Goal: Communication & Community: Answer question/provide support

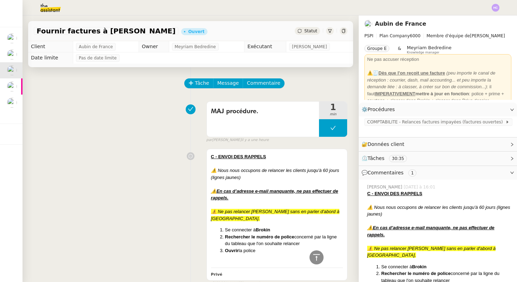
scroll to position [530, 0]
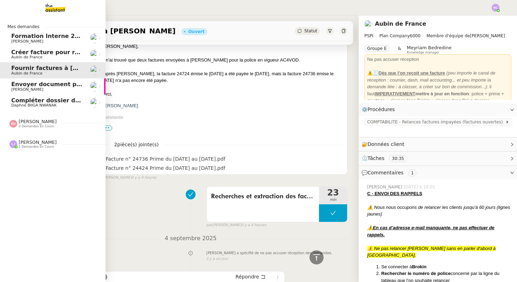
click at [64, 52] on span "Créer facture pour renouvellement police Cavelan" at bounding box center [90, 52] width 158 height 7
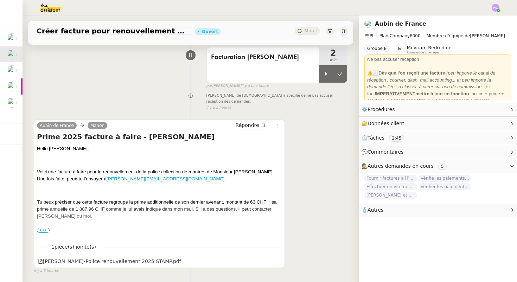
scroll to position [54, 0]
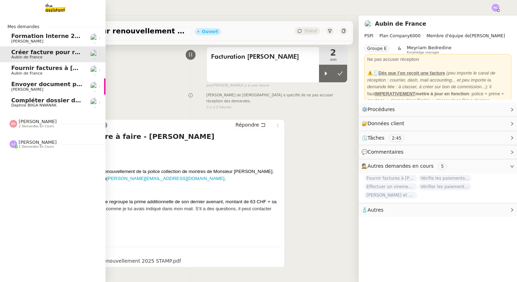
click at [21, 72] on span "Aubin de France" at bounding box center [26, 73] width 31 height 5
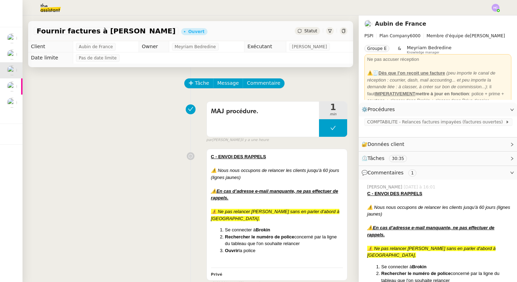
click at [303, 30] on div "Statut" at bounding box center [306, 31] width 25 height 8
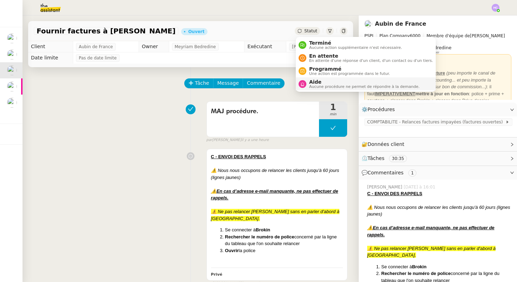
click at [316, 82] on span "Aide" at bounding box center [364, 82] width 110 height 6
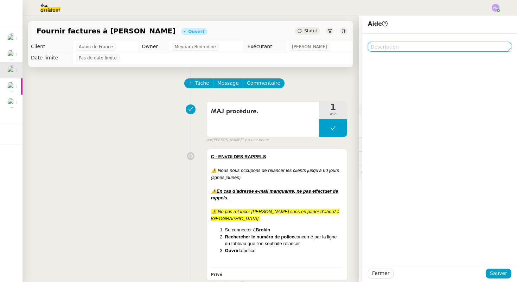
click at [385, 45] on textarea at bounding box center [439, 47] width 143 height 10
type textarea "C"
type textarea "cf comment"
click at [428, 45] on textarea "cf comment" at bounding box center [439, 47] width 143 height 10
type textarea "cf commentaire"
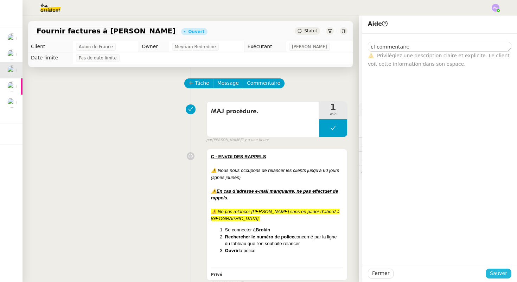
click at [498, 270] on span "Sauver" at bounding box center [498, 273] width 17 height 8
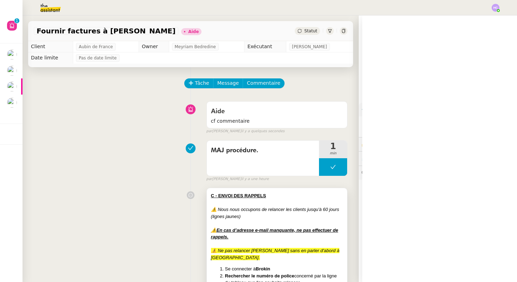
click at [228, 205] on div at bounding box center [277, 202] width 132 height 7
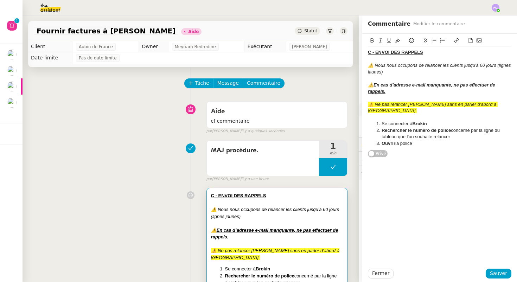
click at [367, 53] on div "C - ENVOI DES RAPPELS ⚠️ Nous nous occupons de relancer les clients jusqu'à 60 …" at bounding box center [439, 96] width 155 height 124
click at [368, 53] on u "C - ENVOI DES RAPPELS" at bounding box center [395, 52] width 55 height 5
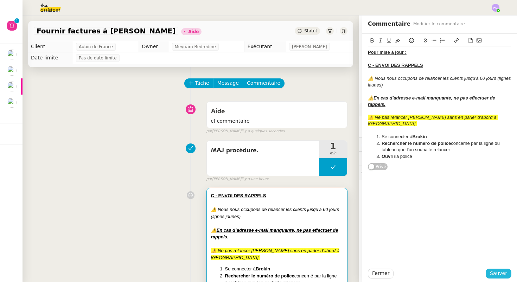
click at [494, 273] on span "Sauver" at bounding box center [498, 273] width 17 height 8
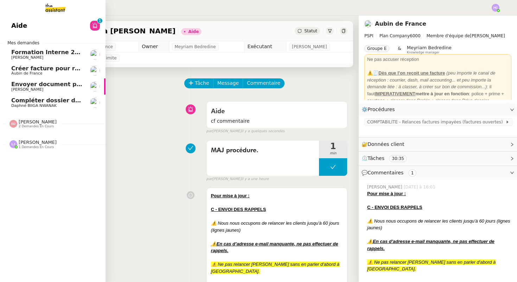
click at [43, 69] on span "Créer facture pour renouvellement police Cavelan" at bounding box center [90, 68] width 158 height 7
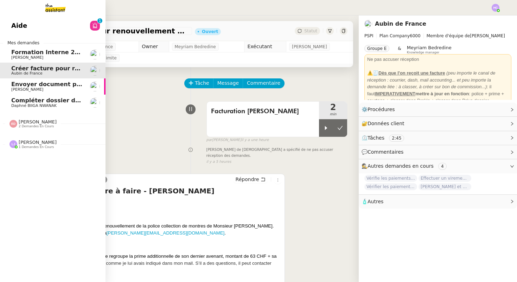
click at [46, 85] on span "Envoyer document pour signature" at bounding box center [65, 84] width 108 height 7
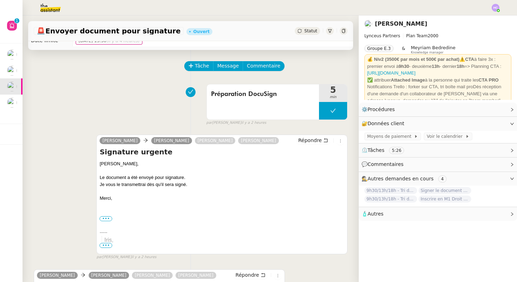
scroll to position [25, 0]
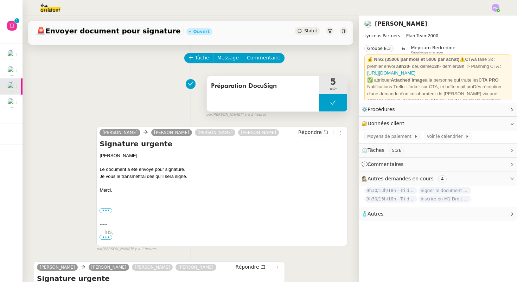
click at [324, 97] on button at bounding box center [333, 103] width 28 height 18
click at [324, 101] on icon at bounding box center [326, 103] width 6 height 6
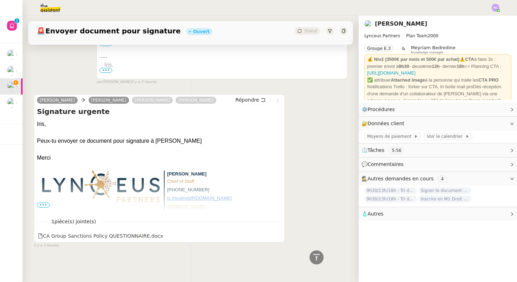
scroll to position [0, 0]
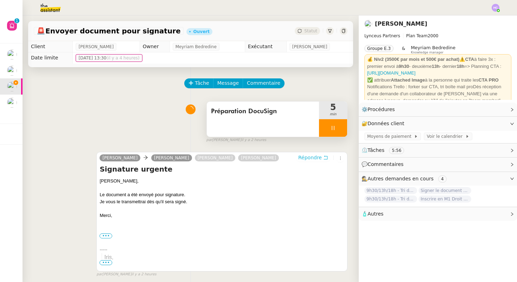
click at [319, 157] on span "Répondre" at bounding box center [310, 157] width 24 height 7
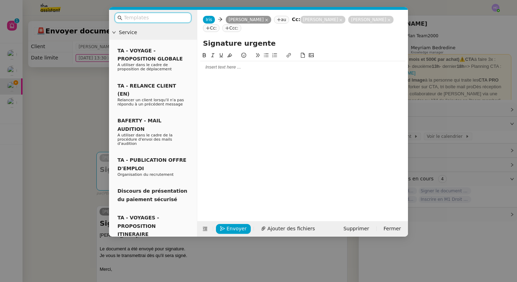
click at [219, 28] on nz-tag "Cc:" at bounding box center [211, 28] width 17 height 8
click at [210, 29] on icon at bounding box center [208, 28] width 4 height 4
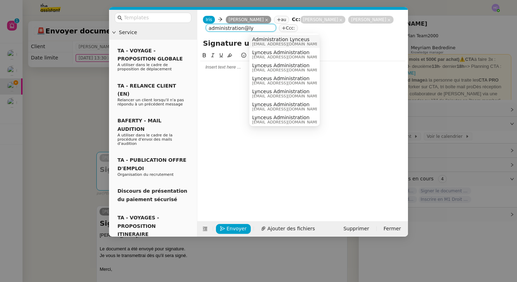
type input "administration@ly"
click at [297, 40] on span "Administration Lynceus" at bounding box center [285, 40] width 67 height 6
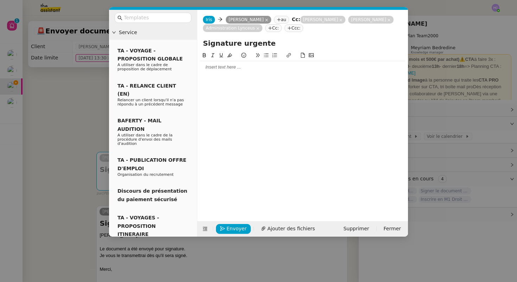
click at [230, 69] on div at bounding box center [302, 67] width 205 height 6
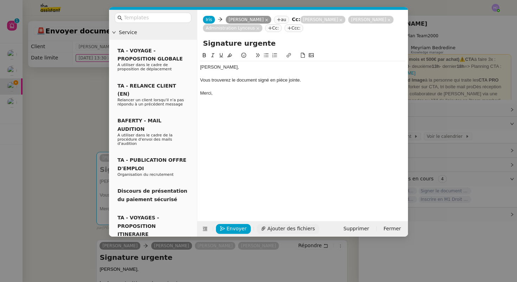
click at [275, 227] on span "Ajouter des fichiers" at bounding box center [290, 229] width 47 height 8
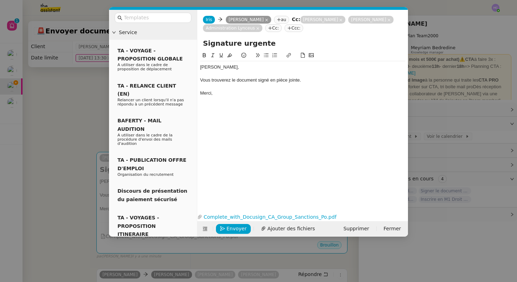
click at [239, 89] on div at bounding box center [302, 87] width 205 height 6
click at [308, 79] on div "Vous trouverez le document signé en pièce jointe." at bounding box center [302, 80] width 205 height 6
click at [228, 227] on span "Envoyer" at bounding box center [236, 229] width 20 height 8
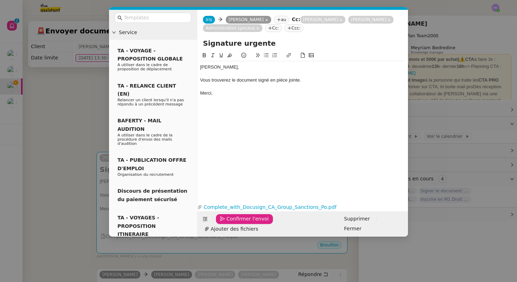
click at [228, 223] on span "Confirmer l'envoi" at bounding box center [247, 219] width 42 height 8
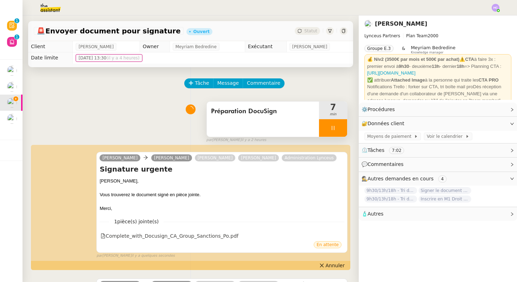
click at [334, 124] on div at bounding box center [333, 128] width 28 height 18
click at [339, 128] on icon at bounding box center [340, 128] width 6 height 6
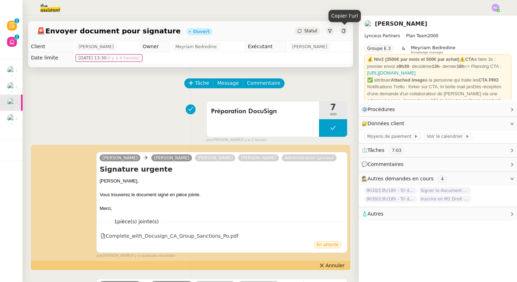
click at [343, 31] on icon at bounding box center [343, 31] width 4 height 4
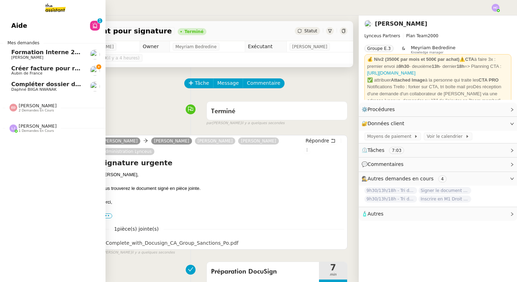
click at [19, 69] on span "Créer facture pour renouvellement police Cavelan" at bounding box center [90, 68] width 158 height 7
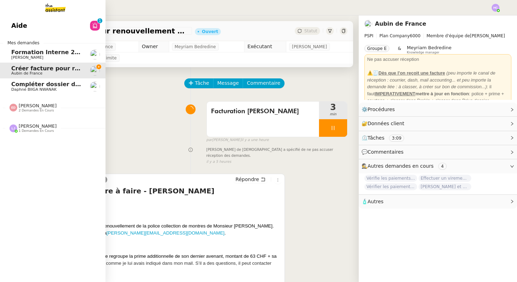
click at [28, 126] on span "[PERSON_NAME]" at bounding box center [38, 125] width 38 height 5
click at [37, 69] on span "Créer facture pour renouvellement police Cavelan" at bounding box center [90, 68] width 158 height 7
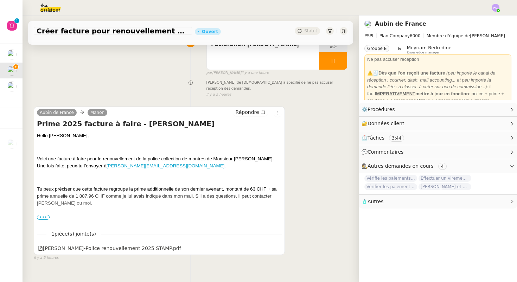
scroll to position [89, 0]
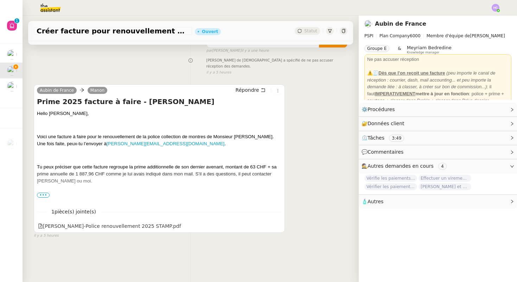
click at [42, 193] on span "•••" at bounding box center [43, 195] width 13 height 5
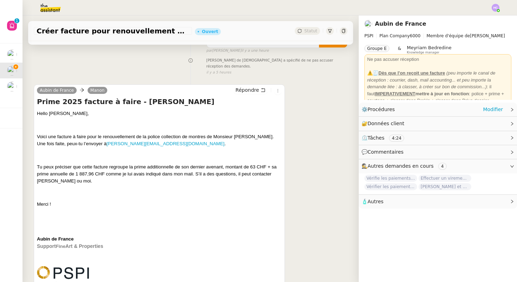
click at [491, 114] on div "⚙️ Procédures Modifier" at bounding box center [437, 110] width 158 height 14
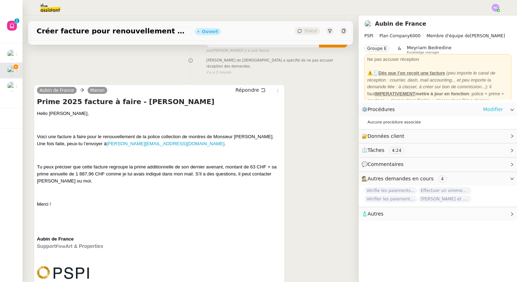
click at [491, 108] on link "Modifier" at bounding box center [493, 109] width 20 height 8
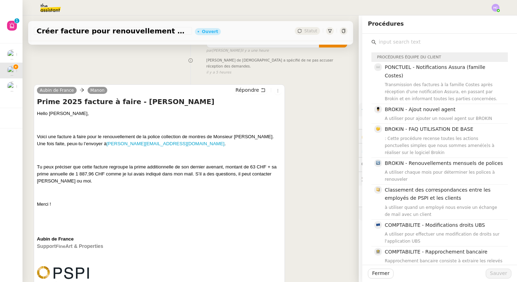
click at [403, 43] on input "text" at bounding box center [441, 41] width 131 height 9
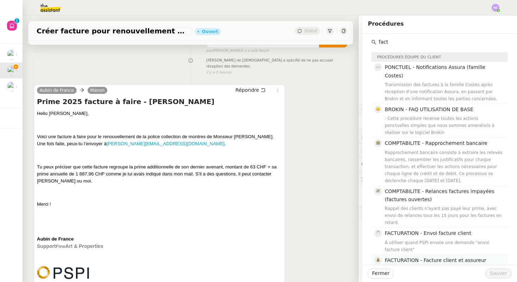
type input "fact"
click at [428, 266] on div "Facturation des primes implique la création et l'exportation de factures pour l…" at bounding box center [443, 287] width 119 height 42
click at [499, 274] on span "Sauver" at bounding box center [498, 273] width 17 height 8
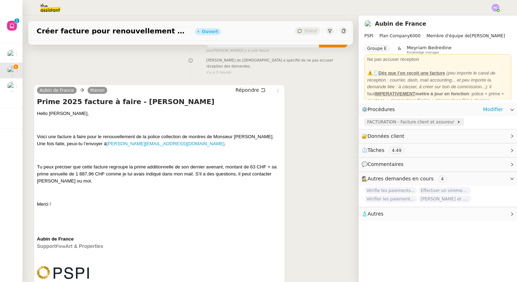
click at [399, 121] on span "FACTURATION - Facture client et assureur" at bounding box center [412, 121] width 90 height 7
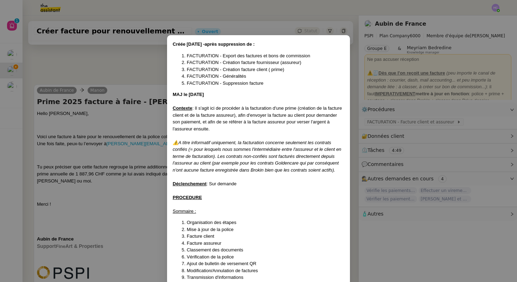
scroll to position [431, 0]
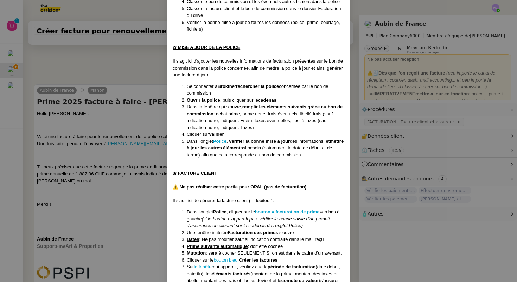
click at [124, 61] on nz-modal-container "Créée 23/07/25 -après suppression de : FACTURATION - Export des factures et bon…" at bounding box center [258, 141] width 517 height 282
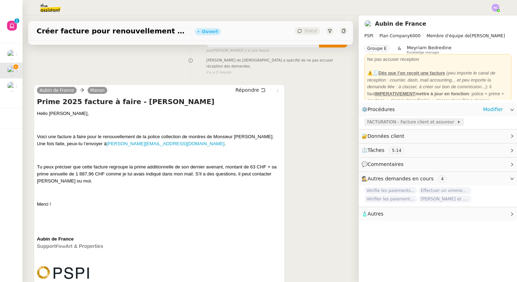
click at [405, 122] on span "FACTURATION - Facture client et assureur" at bounding box center [412, 121] width 90 height 7
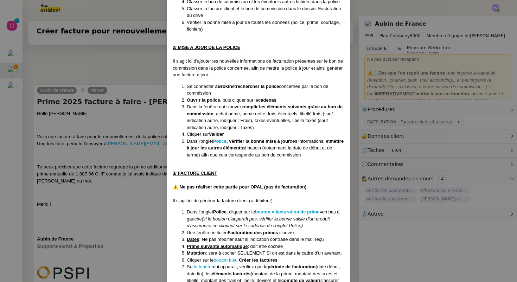
click at [72, 54] on nz-modal-container "Créée 23/07/25 -après suppression de : FACTURATION - Export des factures et bon…" at bounding box center [258, 141] width 517 height 282
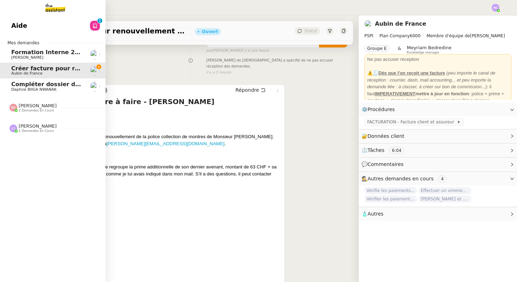
click at [26, 109] on span "2 demandes en cours" at bounding box center [36, 111] width 35 height 4
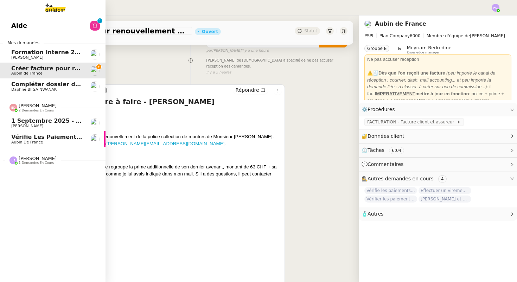
click at [26, 109] on span "2 demandes en cours" at bounding box center [36, 111] width 35 height 4
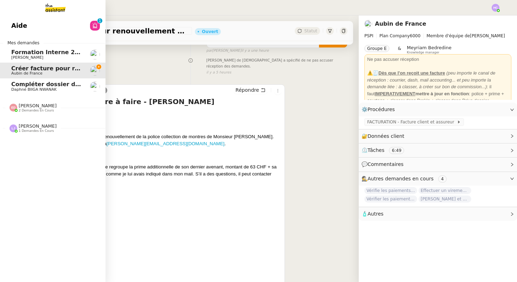
click at [24, 125] on span "[PERSON_NAME]" at bounding box center [38, 125] width 38 height 5
click at [33, 108] on span "[PERSON_NAME]" at bounding box center [38, 105] width 38 height 5
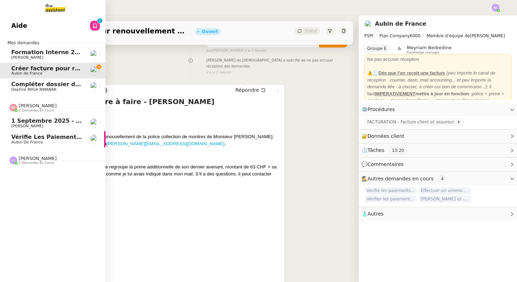
click at [33, 108] on span "[PERSON_NAME]" at bounding box center [38, 105] width 38 height 5
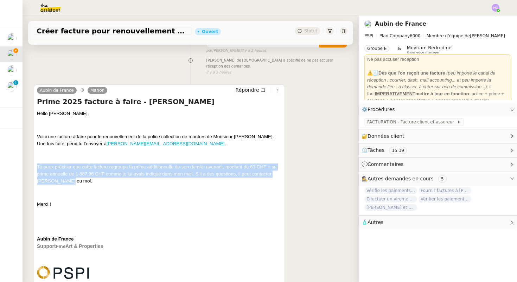
drag, startPoint x: 78, startPoint y: 175, endPoint x: 34, endPoint y: 160, distance: 47.1
click at [34, 160] on div "Aubin de France Manon Répondre Prime 2025 facture à faire - Henry Cavelan Hello…" at bounding box center [159, 256] width 251 height 345
copy span "Tu peux préciser que cette facture regroupe la prime additionnelle de son derni…"
click at [85, 164] on span "Tu peux préciser que cette facture regroupe la prime additionnelle de son derni…" at bounding box center [157, 173] width 240 height 19
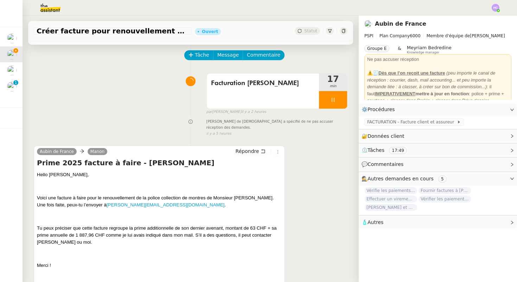
scroll to position [0, 0]
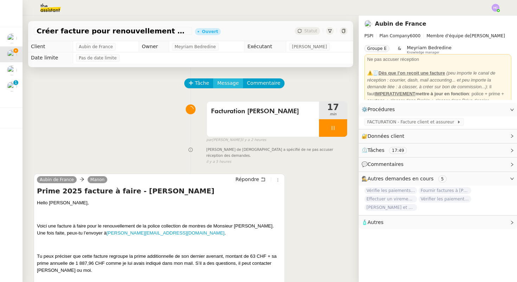
click at [225, 83] on span "Message" at bounding box center [227, 83] width 21 height 8
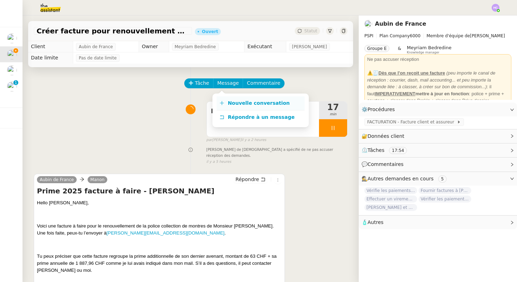
click at [241, 104] on span "Nouvelle conversation" at bounding box center [259, 103] width 62 height 6
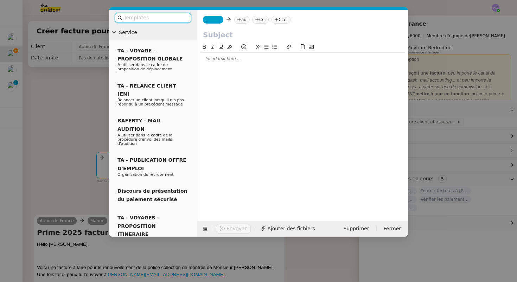
click at [231, 59] on div at bounding box center [302, 59] width 205 height 6
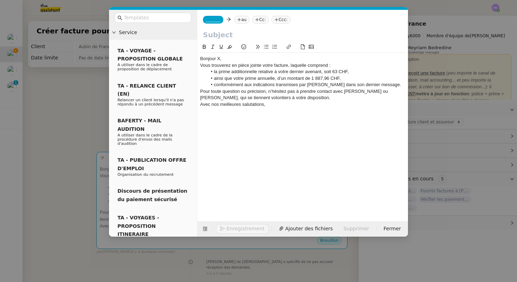
click at [231, 59] on div "Bonjour X," at bounding box center [302, 59] width 205 height 6
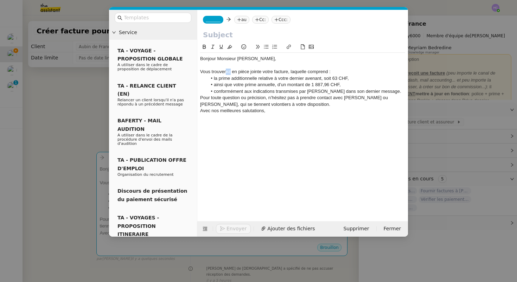
drag, startPoint x: 230, startPoint y: 70, endPoint x: 226, endPoint y: 70, distance: 3.9
click at [226, 70] on div "Vous trouverez en pièce jointe votre facture, laquelle comprend :" at bounding box center [302, 72] width 205 height 6
click at [205, 72] on div "Vous trouver en pièce jointe votre facture, laquelle comprend :" at bounding box center [302, 72] width 205 height 6
click at [216, 92] on li "conformément aux indications transmises par Aubin dans son dernier message." at bounding box center [306, 91] width 198 height 6
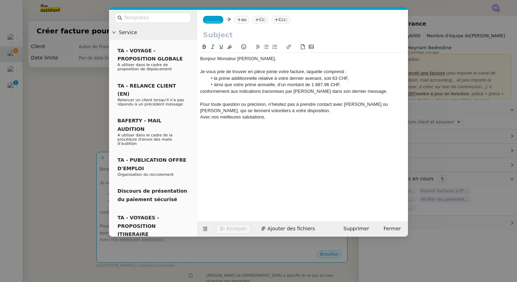
click at [352, 72] on div "Je vous prie de trouver en pièce jointe votre facture, laquelle comprend :" at bounding box center [302, 72] width 205 height 6
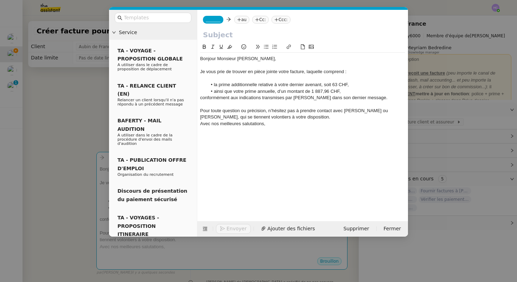
click at [283, 118] on div "Pour toute question ou précision, n’hésitez pas à prendre contact avec Sarah ou…" at bounding box center [302, 114] width 205 height 13
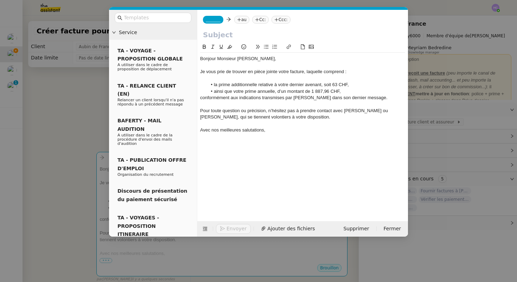
click at [357, 111] on div "Pour toute question ou précision, n’hésitez pas à prendre contact avec Sarah ou…" at bounding box center [302, 114] width 205 height 13
click at [273, 129] on div "Avec nos meilleures salutations," at bounding box center [302, 130] width 205 height 6
click at [357, 110] on div "Pour toute question ou précision, n’hésitez pas à prendre contact avec Sarah ou…" at bounding box center [302, 114] width 205 height 13
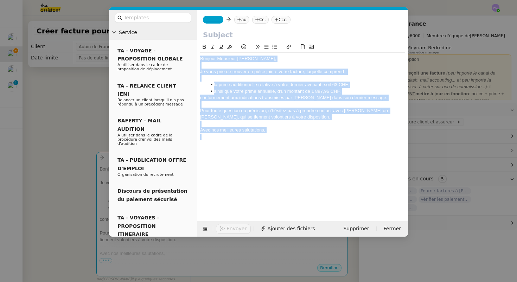
drag, startPoint x: 272, startPoint y: 133, endPoint x: 198, endPoint y: 56, distance: 106.6
click at [198, 56] on nz-spin "Bonjour Monsieur Cavelan, Je vous prie de trouver en pièce jointe votre facture…" at bounding box center [302, 128] width 211 height 170
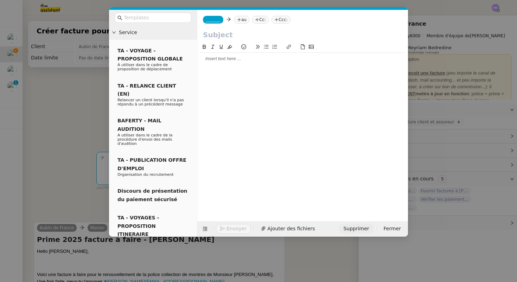
click at [356, 227] on span "Supprimer" at bounding box center [356, 229] width 26 height 8
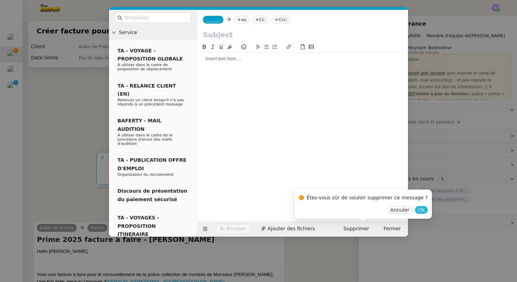
click at [417, 209] on span "OK" at bounding box center [420, 209] width 7 height 7
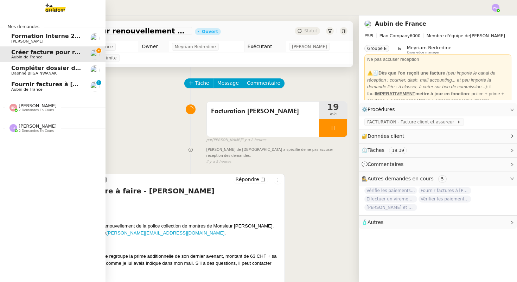
click at [31, 91] on span "Aubin de France" at bounding box center [26, 89] width 31 height 5
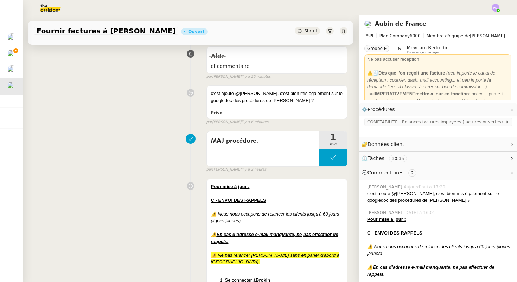
scroll to position [183, 0]
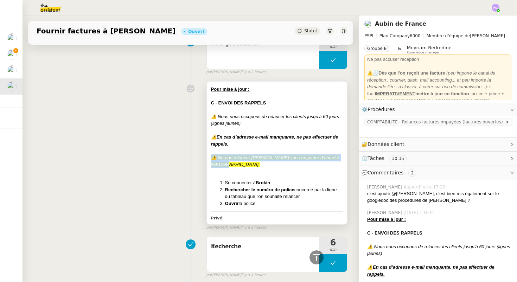
drag, startPoint x: 234, startPoint y: 163, endPoint x: 211, endPoint y: 158, distance: 24.5
click at [211, 158] on div "⚠️ Ne pas relancer [PERSON_NAME] sans en parler d'abord à [GEOGRAPHIC_DATA]." at bounding box center [277, 161] width 132 height 14
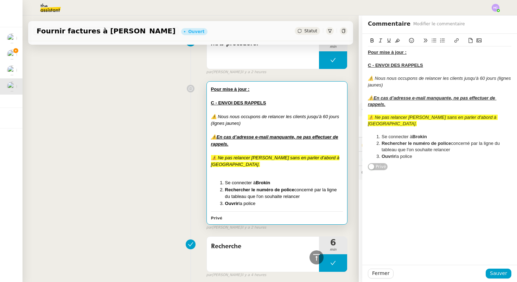
click at [149, 101] on div "Pour mise à jour : ﻿ C - ENVOI DES RAPPELS ⚠️ Nous nous occupons de relancer le…" at bounding box center [190, 154] width 313 height 152
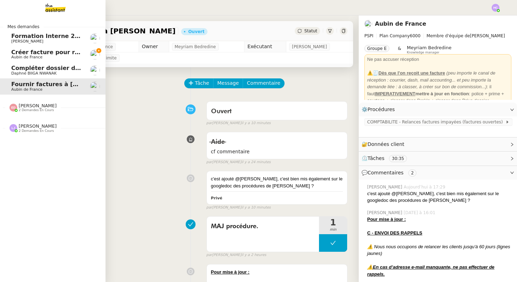
click at [26, 51] on span "Créer facture pour renouvellement police Cavelan" at bounding box center [90, 52] width 158 height 7
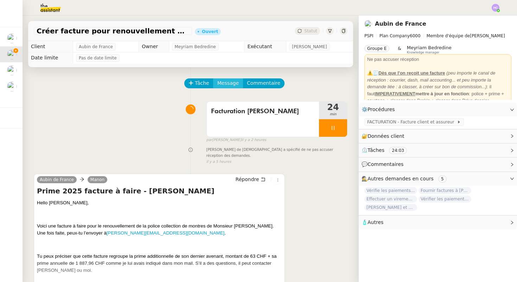
click at [228, 82] on span "Message" at bounding box center [227, 83] width 21 height 8
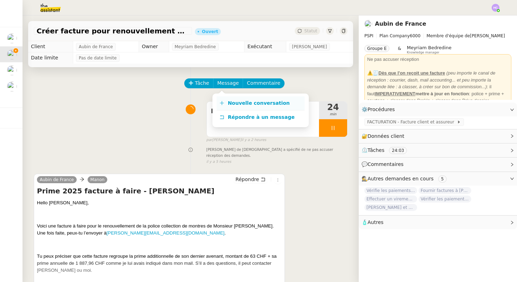
click at [242, 104] on span "Nouvelle conversation" at bounding box center [259, 103] width 62 height 6
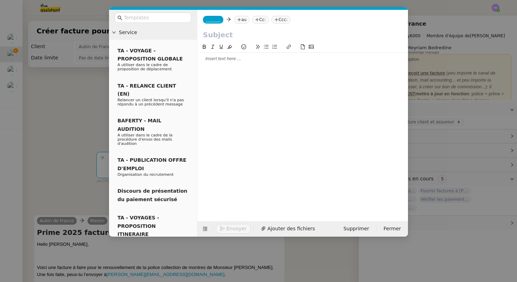
click at [228, 60] on div at bounding box center [302, 59] width 205 height 6
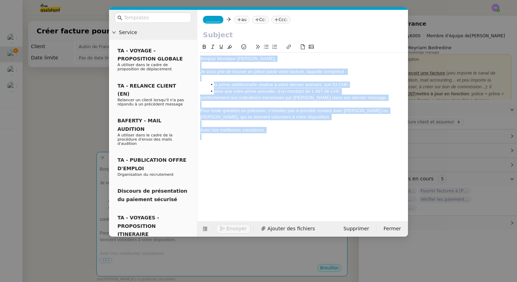
copy div "Bonjour Monsieur Cavelan, Je vous prie de trouver en pièce jointe votre facture…"
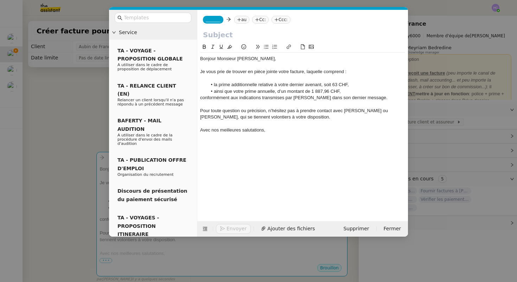
click at [257, 106] on div at bounding box center [302, 104] width 205 height 6
click at [303, 90] on li "ainsi que votre prime annuelle, d’un montant de 1 887,96 CHF," at bounding box center [306, 91] width 198 height 6
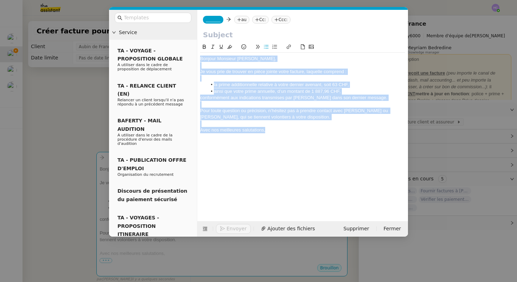
drag, startPoint x: 268, startPoint y: 131, endPoint x: 199, endPoint y: 61, distance: 98.2
click at [199, 61] on nz-spin "Bonjour Monsieur Cavelan, Je vous prie de trouver en pièce jointe votre facture…" at bounding box center [302, 128] width 211 height 170
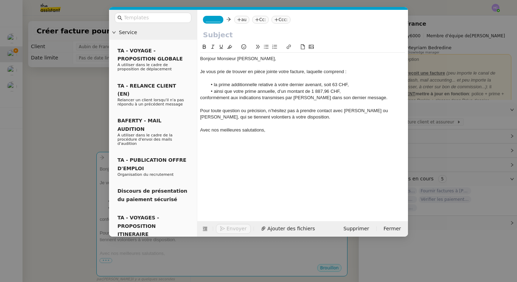
click at [367, 102] on div at bounding box center [302, 104] width 205 height 6
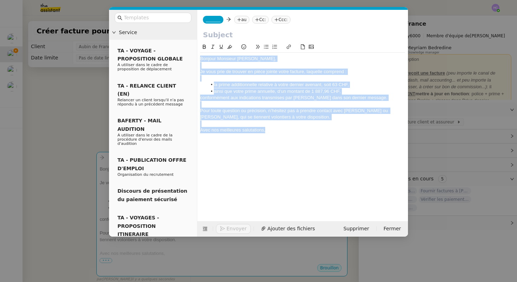
drag, startPoint x: 270, startPoint y: 129, endPoint x: 193, endPoint y: 59, distance: 104.5
click at [193, 59] on nz-layout "Service TA - VOYAGE - PROPOSITION GLOBALE A utiliser dans le cadre de propositi…" at bounding box center [258, 123] width 299 height 227
copy div "Bonjour Monsieur Cavelan, Je vous prie de trouver en pièce jointe votre facture…"
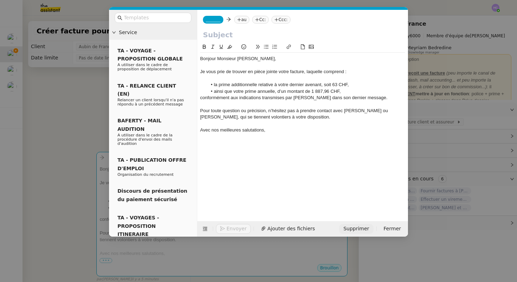
click at [356, 228] on span "Supprimer" at bounding box center [356, 229] width 26 height 8
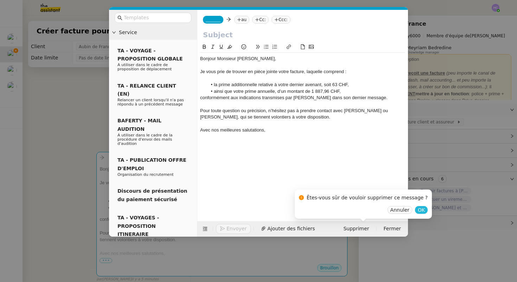
click at [417, 212] on span "OK" at bounding box center [420, 209] width 7 height 7
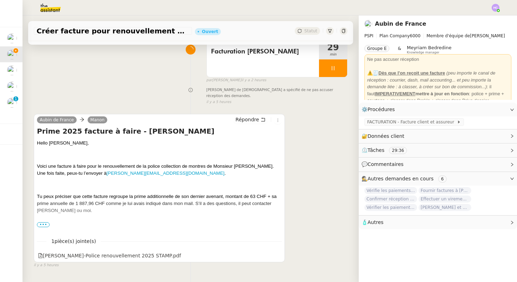
scroll to position [59, 0]
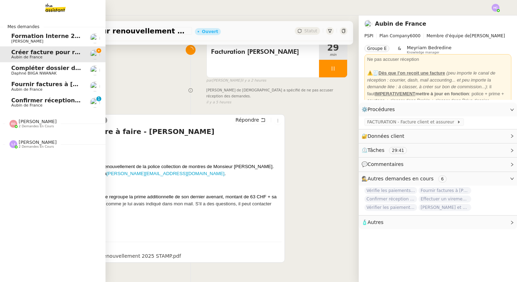
click at [22, 101] on span "Confirmer réception montant pour police 25HISLF21383" at bounding box center [99, 100] width 177 height 7
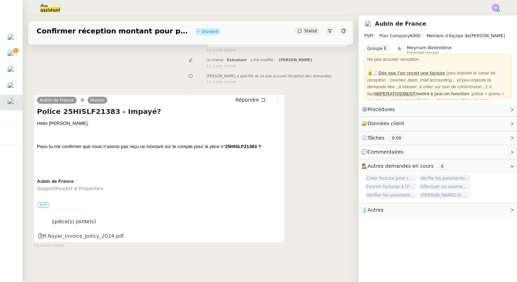
scroll to position [89, 0]
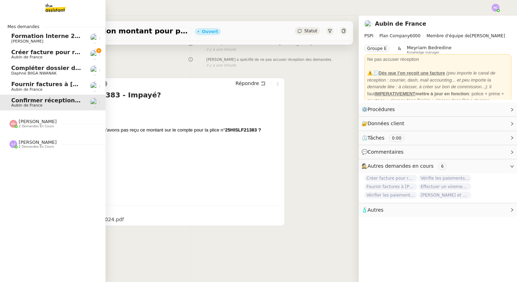
click at [26, 89] on span "Aubin de France" at bounding box center [26, 89] width 31 height 5
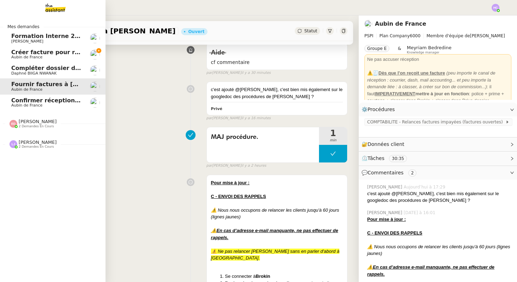
click at [42, 56] on span "Aubin de France" at bounding box center [46, 57] width 71 height 4
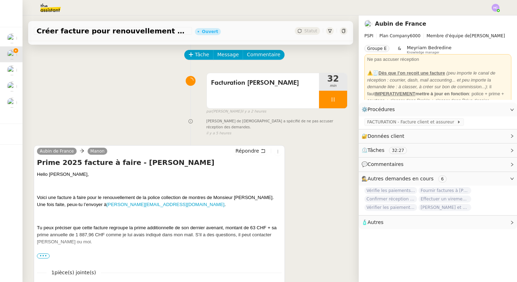
scroll to position [30, 0]
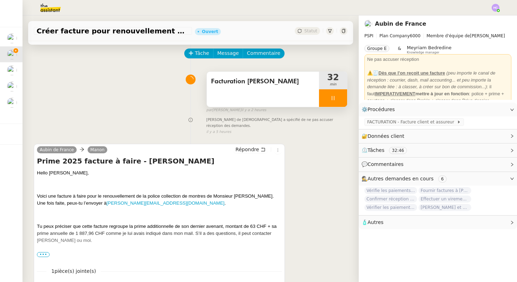
click at [330, 97] on div at bounding box center [333, 98] width 28 height 18
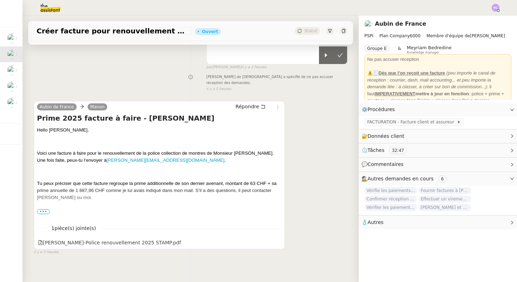
scroll to position [89, 0]
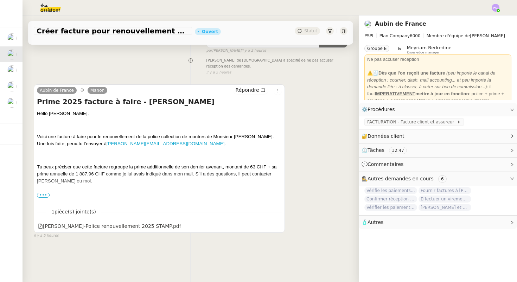
click at [43, 193] on span "•••" at bounding box center [43, 195] width 13 height 5
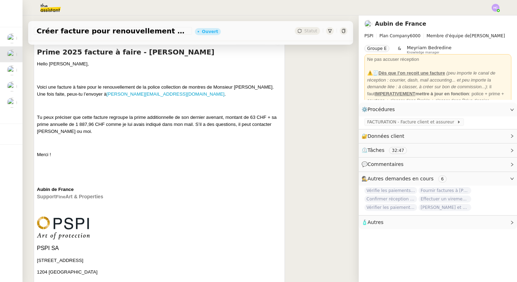
scroll to position [0, 0]
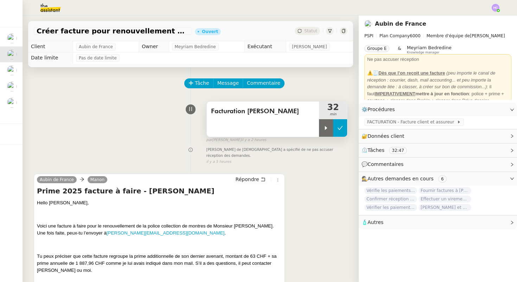
click at [338, 124] on button at bounding box center [340, 128] width 14 height 18
click at [494, 15] on div at bounding box center [258, 7] width 481 height 15
click at [494, 8] on img at bounding box center [495, 8] width 8 height 8
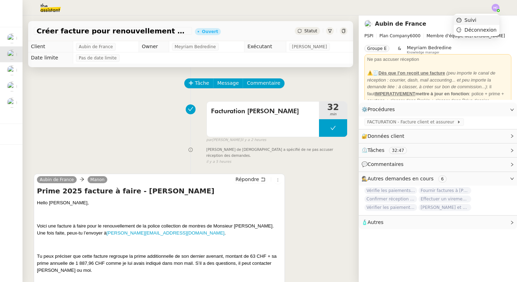
click at [476, 18] on span "Suivi" at bounding box center [470, 20] width 12 height 6
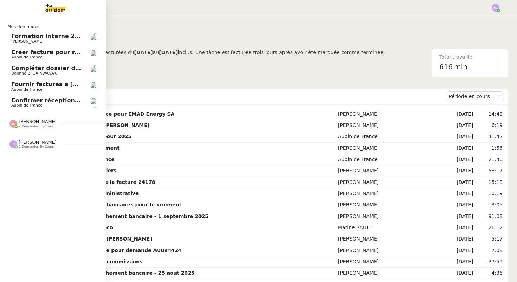
click at [54, 70] on span "Compléter dossier domiciliation asso sur Se Domicilier" at bounding box center [97, 68] width 173 height 7
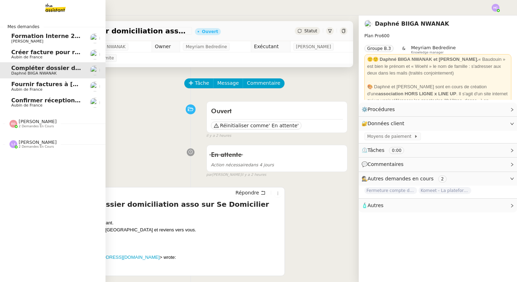
click at [57, 55] on span "Aubin de France" at bounding box center [46, 57] width 71 height 4
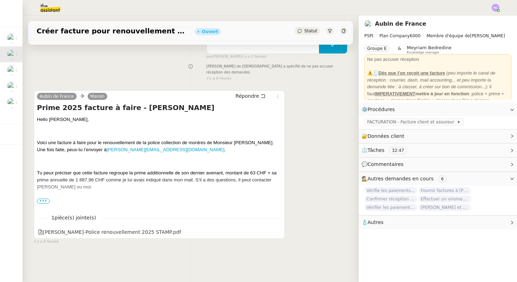
scroll to position [89, 0]
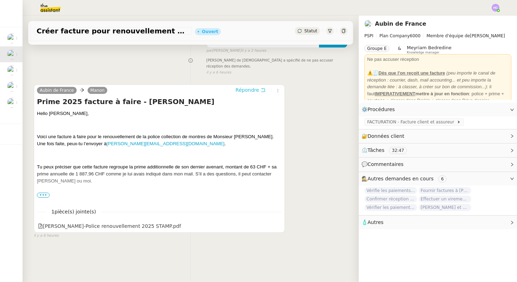
click at [253, 86] on span "Répondre" at bounding box center [247, 89] width 24 height 7
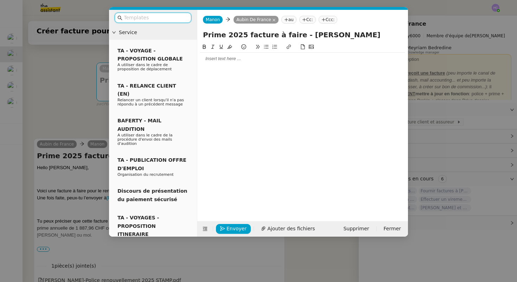
click at [238, 56] on div at bounding box center [302, 59] width 205 height 6
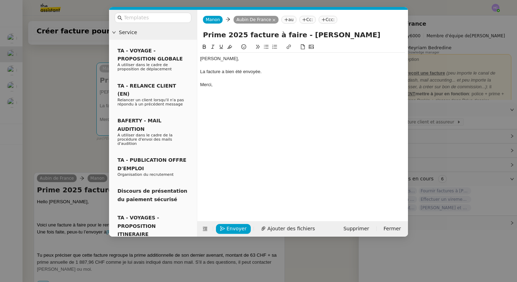
click at [201, 72] on div "La facture a bien été envoyée." at bounding box center [302, 72] width 205 height 6
click at [234, 76] on div "Comme vous avez pu le constater dans le mail dont vous êtes en copie, la factur…" at bounding box center [302, 75] width 205 height 13
click at [229, 78] on div "Comme vous avez pu le constater dans le mail dont vous êtes en copie, la factur…" at bounding box center [302, 75] width 205 height 13
click at [232, 228] on span "Envoyer" at bounding box center [236, 229] width 20 height 8
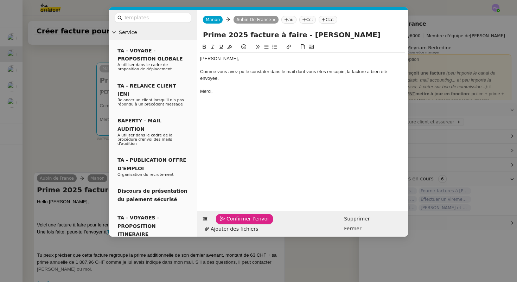
click at [232, 223] on span "Confirmer l'envoi" at bounding box center [247, 219] width 42 height 8
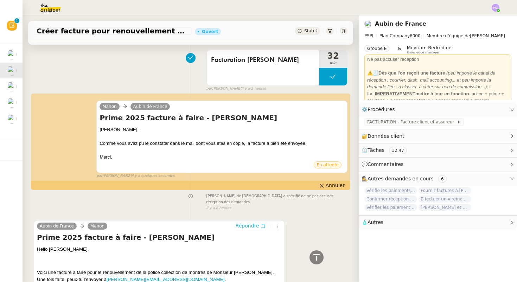
scroll to position [0, 0]
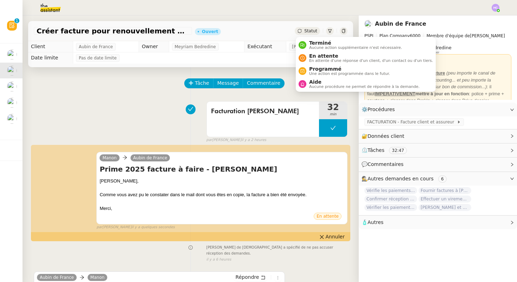
click at [312, 32] on span "Statut" at bounding box center [310, 30] width 13 height 5
click at [316, 43] on span "Terminé" at bounding box center [355, 43] width 93 height 6
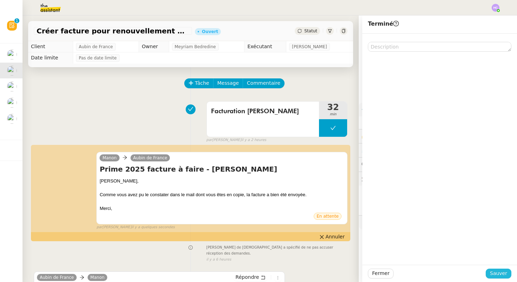
click at [497, 272] on span "Sauver" at bounding box center [498, 273] width 17 height 8
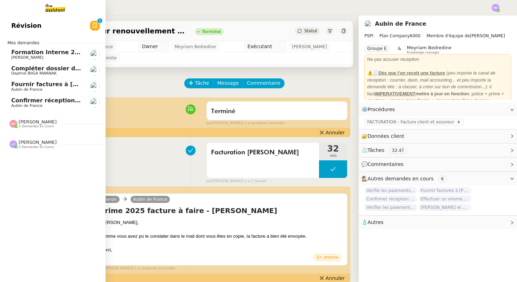
click at [34, 71] on span "Daphné BIIGA NWANAK" at bounding box center [33, 73] width 45 height 5
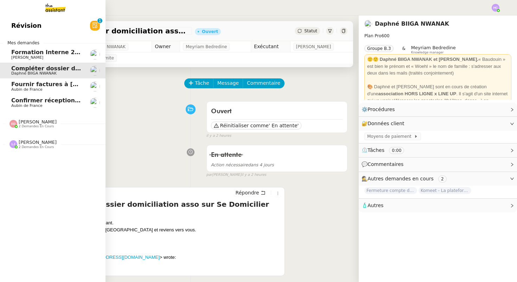
click at [41, 89] on span "Aubin de France" at bounding box center [46, 90] width 71 height 4
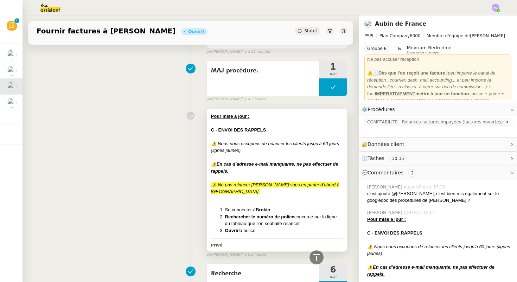
scroll to position [137, 0]
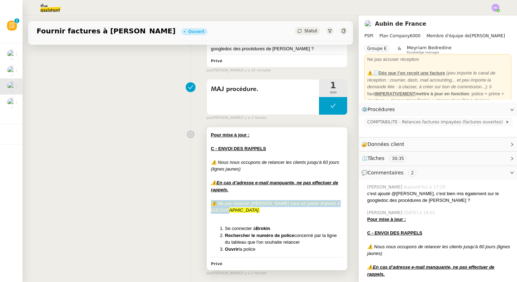
drag, startPoint x: 227, startPoint y: 209, endPoint x: 209, endPoint y: 204, distance: 18.3
click at [209, 204] on div "Pour mise à jour : ﻿ C - ENVOI DES RAPPELS ⚠️ Nous nous occupons de relancer le…" at bounding box center [277, 198] width 140 height 143
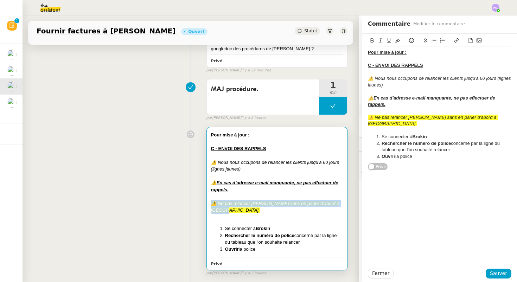
click at [166, 218] on div "Pour mise à jour : ﻿ C - ENVOI DES RAPPELS ⚠️ Nous nous occupons de relancer le…" at bounding box center [190, 200] width 313 height 152
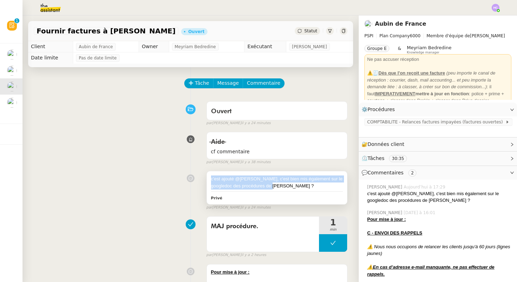
drag, startPoint x: 291, startPoint y: 183, endPoint x: 211, endPoint y: 182, distance: 80.5
click at [211, 182] on div "c'est ajouté @Hannah, c'est bien mis également sur le googledoc des procédures …" at bounding box center [277, 182] width 132 height 14
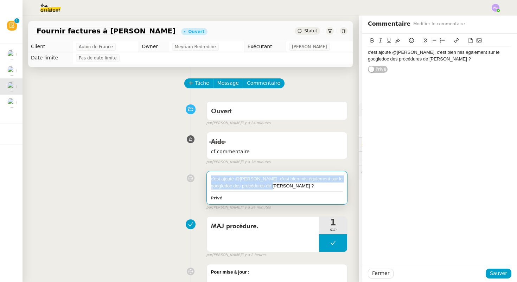
click at [309, 187] on div "c'est ajouté @Hannah, c'est bien mis également sur le googledoc des procédures …" at bounding box center [277, 182] width 132 height 14
click at [154, 193] on div "c'est ajouté @Hannah, c'est bien mis également sur le googledoc des procédures …" at bounding box center [190, 189] width 313 height 43
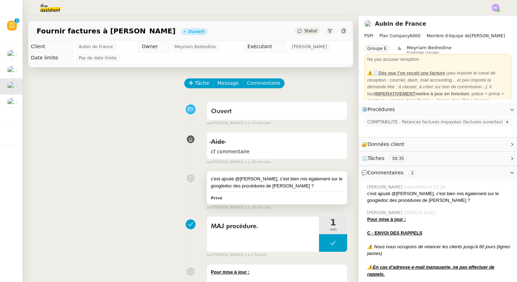
click at [287, 176] on div "c'est ajouté @Hannah, c'est bien mis également sur le googledoc des procédures …" at bounding box center [277, 182] width 132 height 14
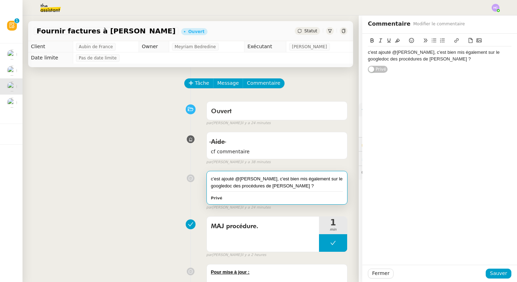
click at [424, 61] on div "c'est ajouté @Hannah, c'est bien mis également sur le googledoc des procédures …" at bounding box center [439, 55] width 143 height 13
click at [378, 276] on span "Fermer" at bounding box center [380, 273] width 17 height 8
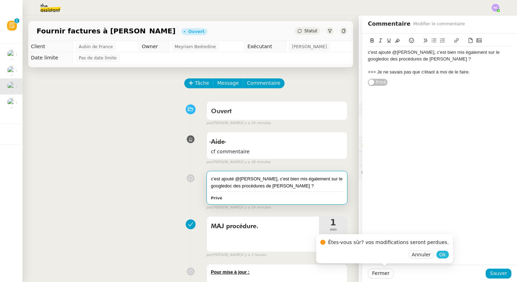
click at [439, 254] on span "Ok" at bounding box center [442, 254] width 7 height 7
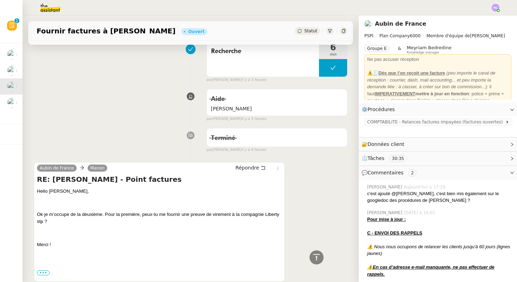
scroll to position [425, 0]
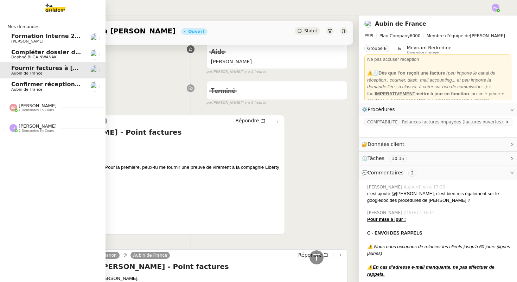
click at [16, 107] on img at bounding box center [13, 108] width 8 height 8
click at [25, 140] on span "[PERSON_NAME]" at bounding box center [38, 142] width 38 height 5
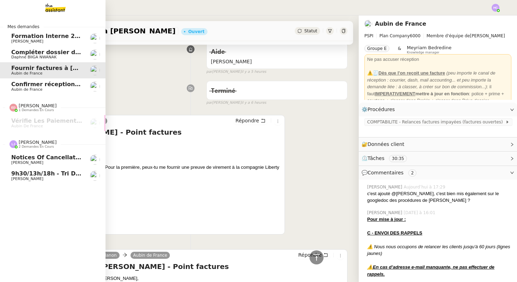
click at [24, 176] on span "9h30/13h/18h - Tri de la boite mail PRO - 29 août 2025" at bounding box center [98, 173] width 175 height 7
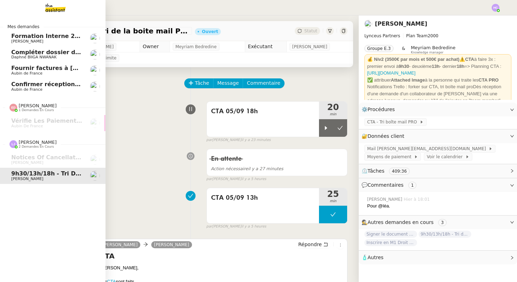
click at [50, 69] on span "Fournir factures à [PERSON_NAME]" at bounding box center [66, 68] width 111 height 7
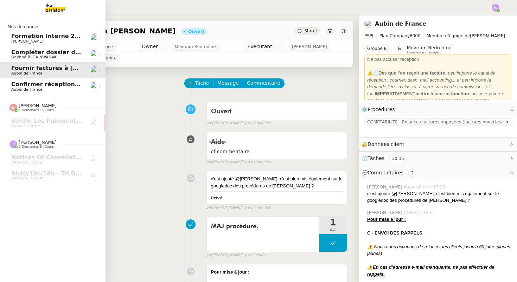
click at [48, 85] on span "Confirmer réception montant pour police 25HISLF21383" at bounding box center [99, 84] width 177 height 7
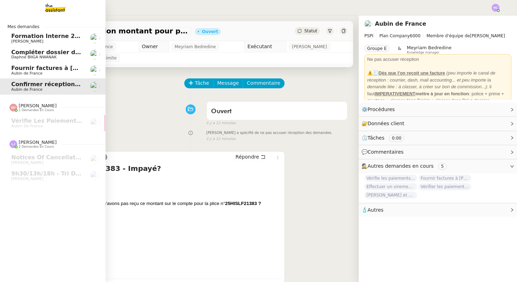
click at [48, 56] on span "Daphné BIIGA NWANAK" at bounding box center [33, 57] width 45 height 5
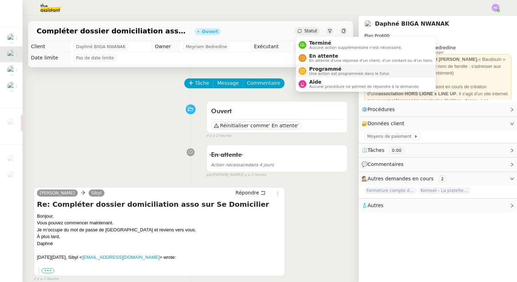
click at [311, 68] on span "Programmé" at bounding box center [349, 69] width 81 height 6
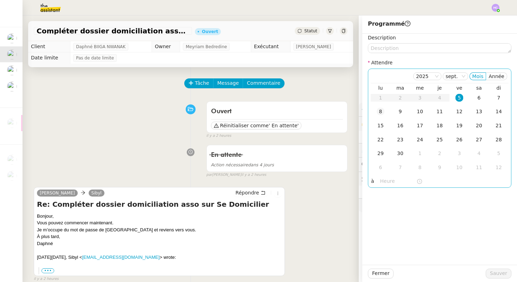
click at [380, 110] on div "8" at bounding box center [380, 112] width 8 height 8
click at [391, 180] on input "text" at bounding box center [398, 181] width 36 height 8
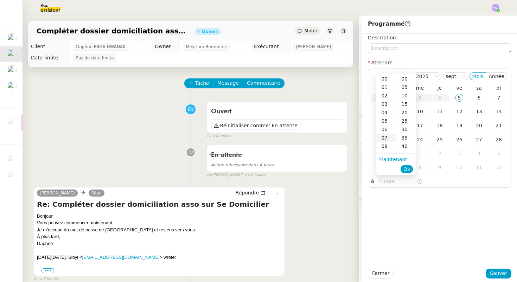
click at [391, 137] on div "07" at bounding box center [386, 138] width 20 height 8
click at [406, 80] on div "00" at bounding box center [405, 79] width 19 height 8
type input "07:00"
click at [405, 169] on span "Ok" at bounding box center [406, 169] width 7 height 7
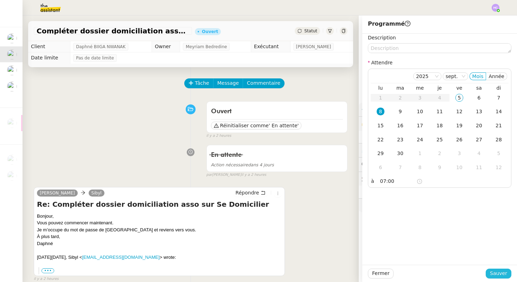
click at [495, 276] on span "Sauver" at bounding box center [498, 273] width 17 height 8
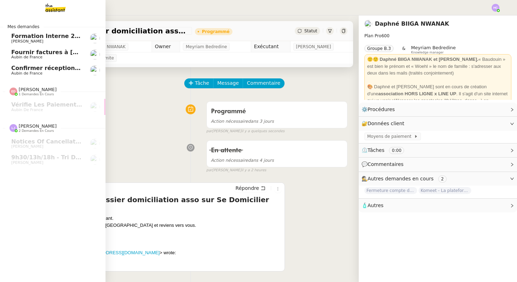
click at [30, 53] on span "Fournir factures à [PERSON_NAME]" at bounding box center [66, 52] width 111 height 7
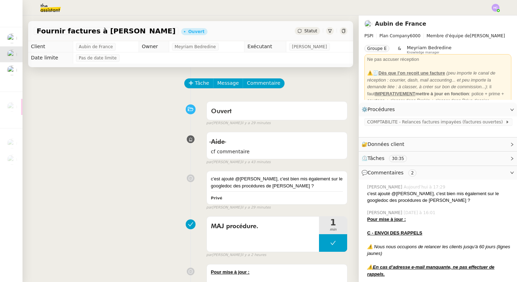
click at [309, 33] on span "Statut" at bounding box center [310, 30] width 13 height 5
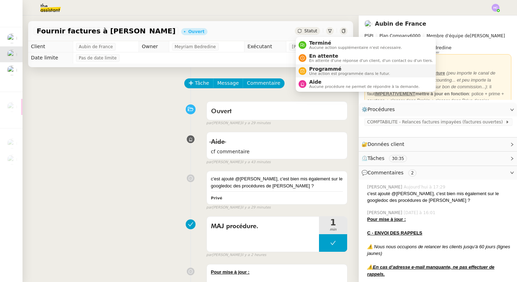
click at [320, 71] on span "Programmé" at bounding box center [349, 69] width 81 height 6
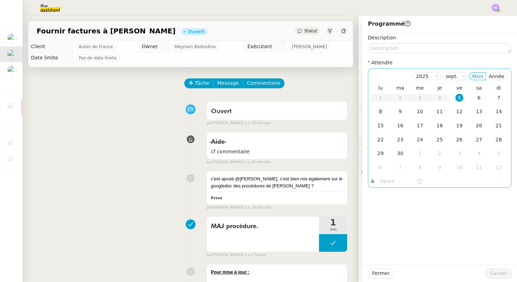
click at [381, 110] on div "8" at bounding box center [380, 112] width 8 height 8
click at [382, 180] on input "text" at bounding box center [398, 181] width 36 height 8
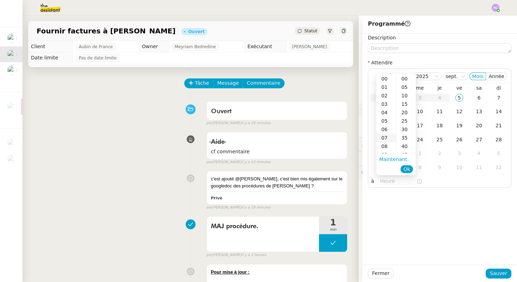
click at [388, 141] on div "07" at bounding box center [386, 138] width 20 height 8
click at [406, 79] on div "00" at bounding box center [405, 79] width 19 height 8
type input "07:00"
click at [406, 168] on span "Ok" at bounding box center [406, 169] width 7 height 7
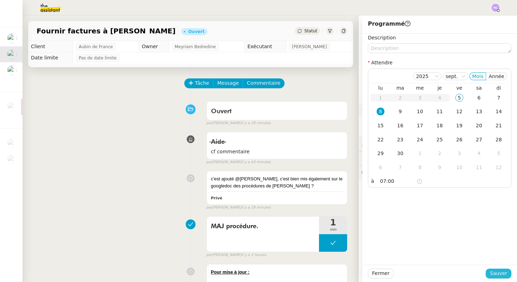
click at [498, 273] on span "Sauver" at bounding box center [498, 273] width 17 height 8
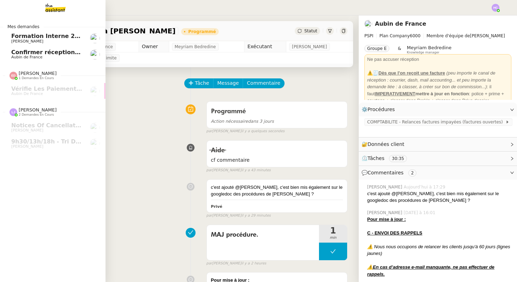
click at [36, 55] on span "Confirmer réception montant pour police 25HISLF21383" at bounding box center [99, 52] width 177 height 7
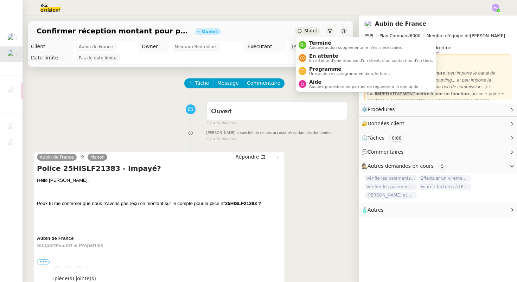
click at [310, 30] on span "Statut" at bounding box center [310, 30] width 13 height 5
click at [321, 67] on span "Programmé" at bounding box center [349, 69] width 81 height 6
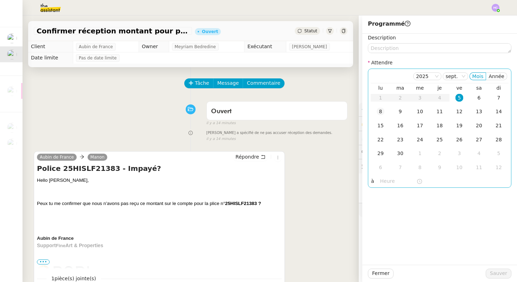
click at [377, 111] on div "8" at bounding box center [380, 112] width 8 height 8
click at [391, 181] on input "text" at bounding box center [398, 181] width 36 height 8
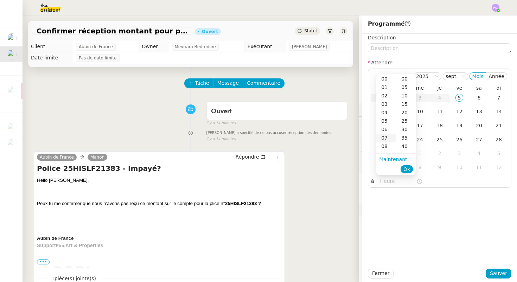
click at [387, 136] on div "07" at bounding box center [386, 138] width 20 height 8
click at [409, 77] on div "00" at bounding box center [405, 79] width 19 height 8
type input "07:00"
click at [406, 168] on span "Ok" at bounding box center [406, 169] width 7 height 7
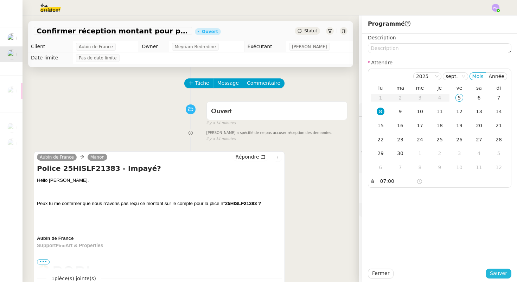
click at [496, 274] on span "Sauver" at bounding box center [498, 273] width 17 height 8
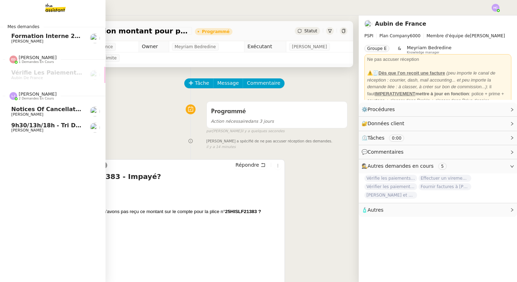
click at [32, 126] on span "9h30/13h/18h - Tri de la boite mail PRO - 29 août 2025" at bounding box center [98, 125] width 175 height 7
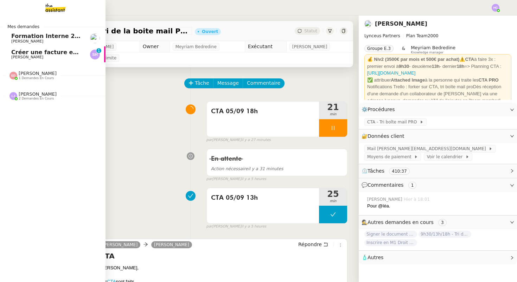
click at [23, 53] on span "Créer une facture en anglais immédiatement" at bounding box center [82, 52] width 142 height 7
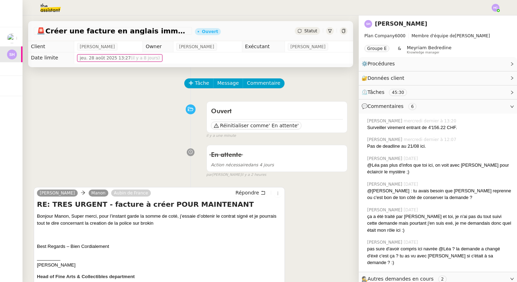
click at [310, 30] on span "Statut" at bounding box center [310, 30] width 13 height 5
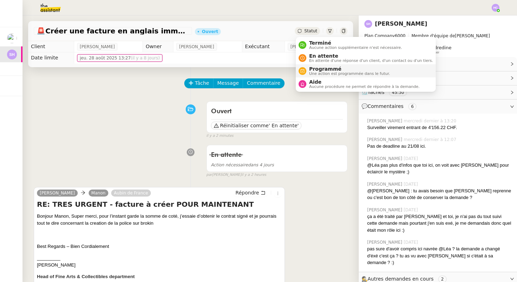
click at [315, 72] on span "Une action est programmée dans le futur." at bounding box center [349, 74] width 81 height 4
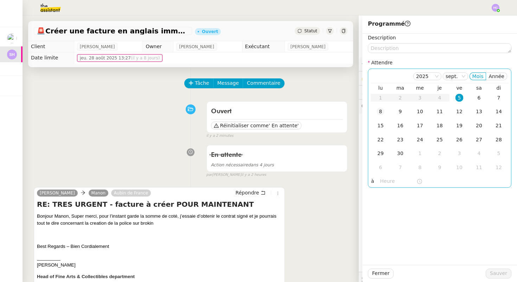
click at [378, 112] on div "8" at bounding box center [380, 112] width 8 height 8
click at [391, 179] on input "text" at bounding box center [398, 181] width 36 height 8
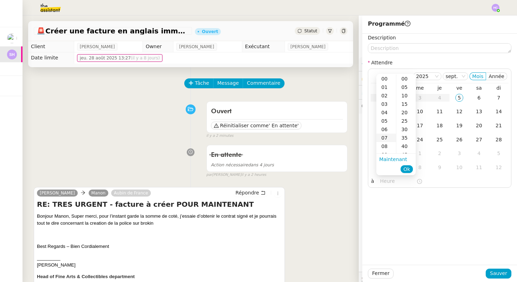
click at [386, 137] on div "07" at bounding box center [386, 138] width 20 height 8
click at [407, 79] on div "00" at bounding box center [405, 79] width 19 height 8
type input "07:00"
click at [408, 170] on span "Ok" at bounding box center [406, 169] width 7 height 7
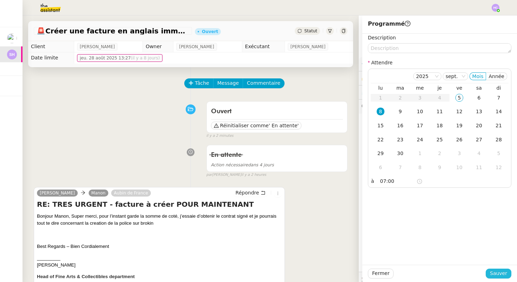
click at [500, 272] on span "Sauver" at bounding box center [498, 273] width 17 height 8
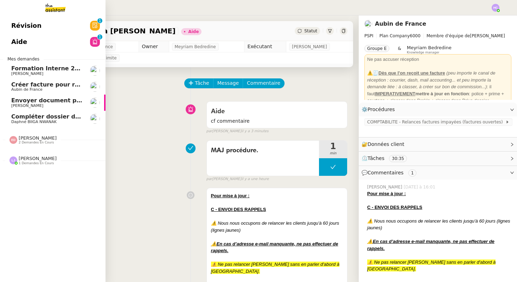
click at [57, 103] on span "Envoyer document pour signature" at bounding box center [65, 100] width 108 height 7
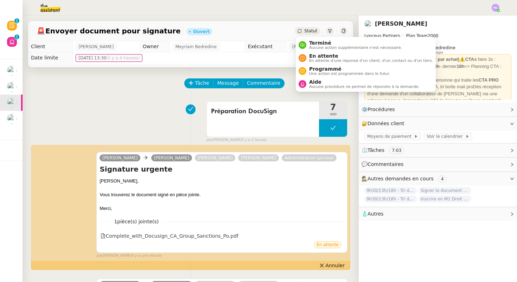
click at [310, 32] on span "Statut" at bounding box center [310, 30] width 13 height 5
click at [316, 44] on span "Terminé" at bounding box center [355, 43] width 93 height 6
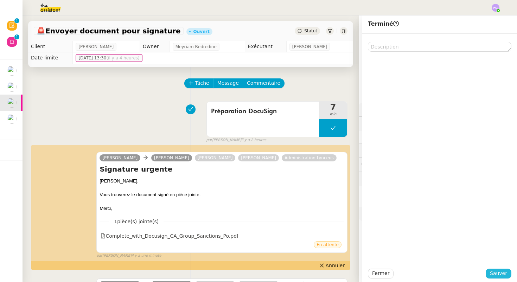
click at [494, 273] on span "Sauver" at bounding box center [498, 273] width 17 height 8
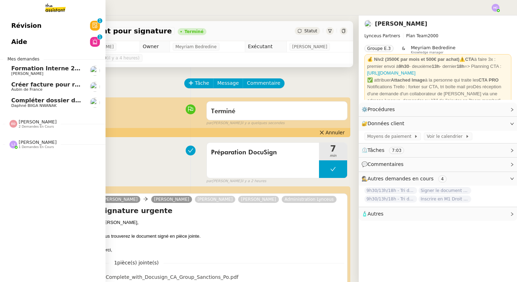
click at [27, 83] on span "Créer facture pour renouvellement police Cavelan" at bounding box center [90, 84] width 158 height 7
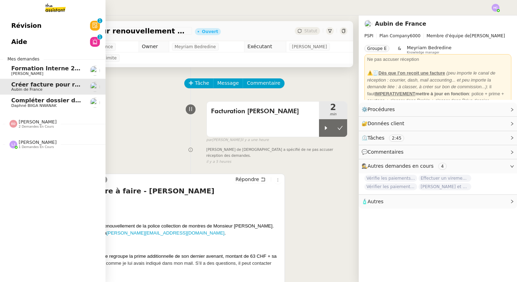
click at [20, 106] on span "Daphné BIIGA NWANAK" at bounding box center [33, 105] width 45 height 5
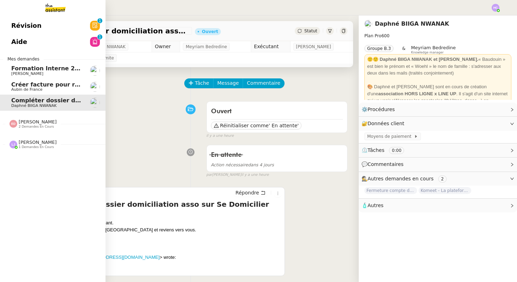
click at [32, 87] on span "Créer facture pour renouvellement police Cavelan" at bounding box center [90, 84] width 158 height 7
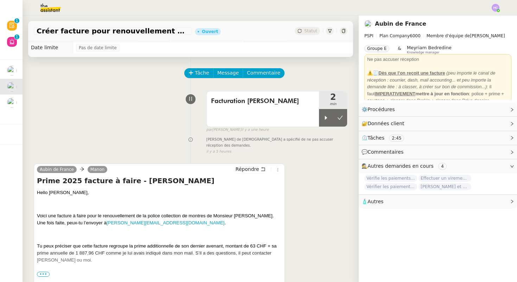
scroll to position [12, 0]
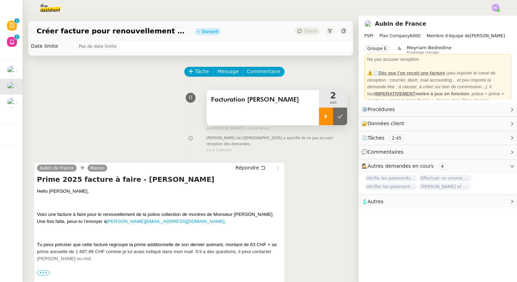
click at [326, 115] on icon at bounding box center [326, 117] width 6 height 6
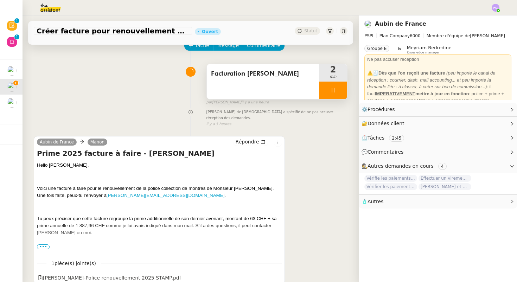
scroll to position [42, 0]
